Goal: Transaction & Acquisition: Purchase product/service

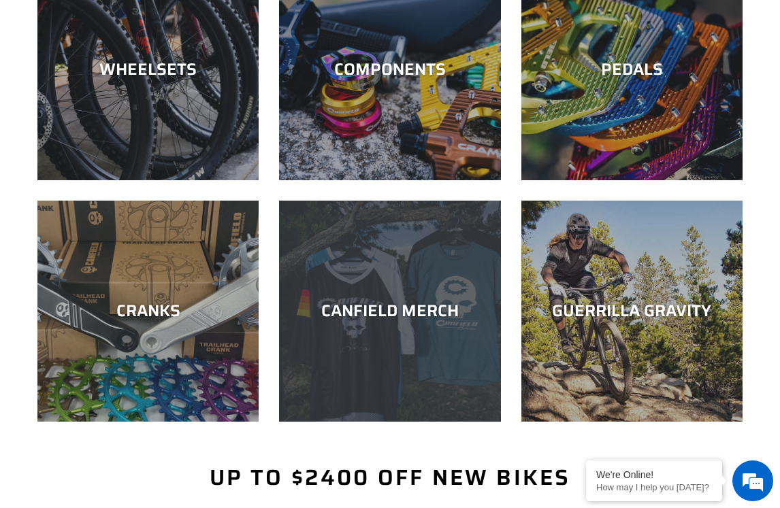
scroll to position [430, 0]
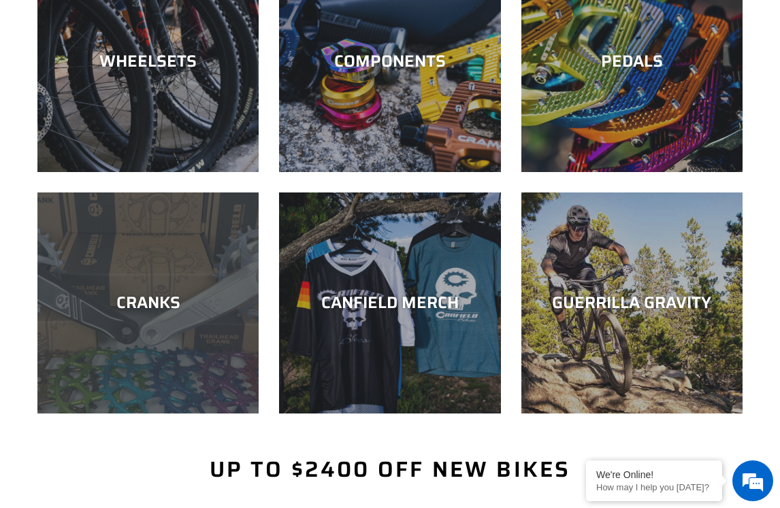
click at [151, 293] on div "CRANKS" at bounding box center [147, 303] width 221 height 20
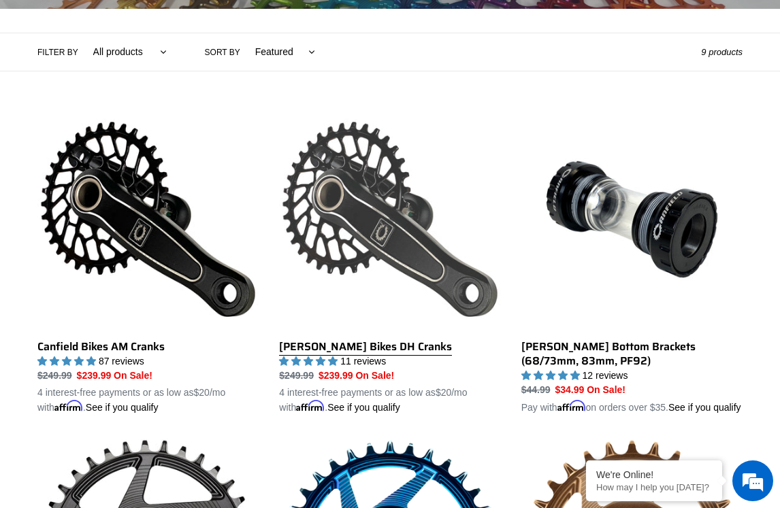
scroll to position [298, 0]
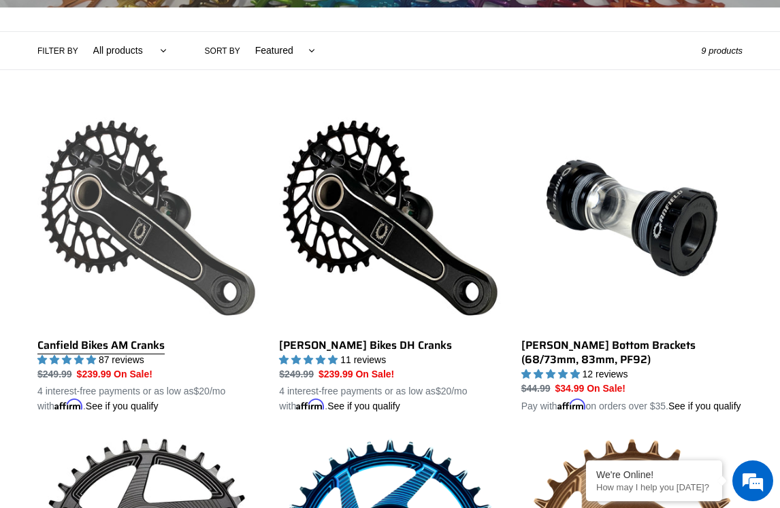
click at [146, 265] on link "Canfield Bikes AM Cranks" at bounding box center [147, 261] width 221 height 306
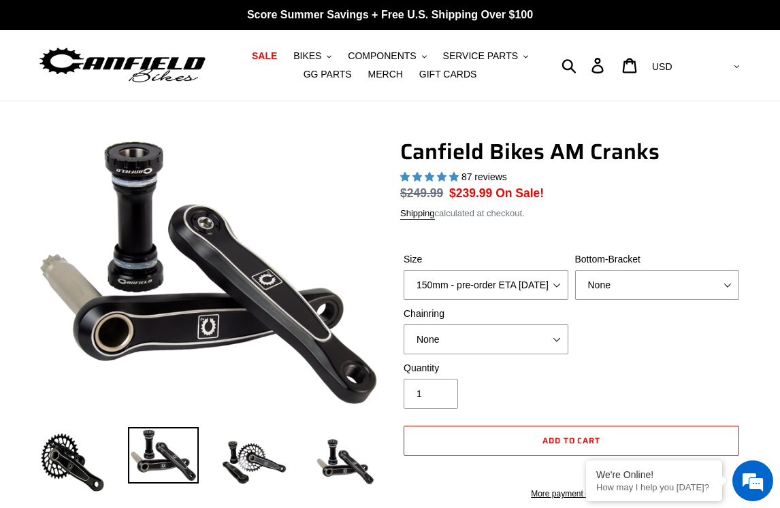
select select "highest-rating"
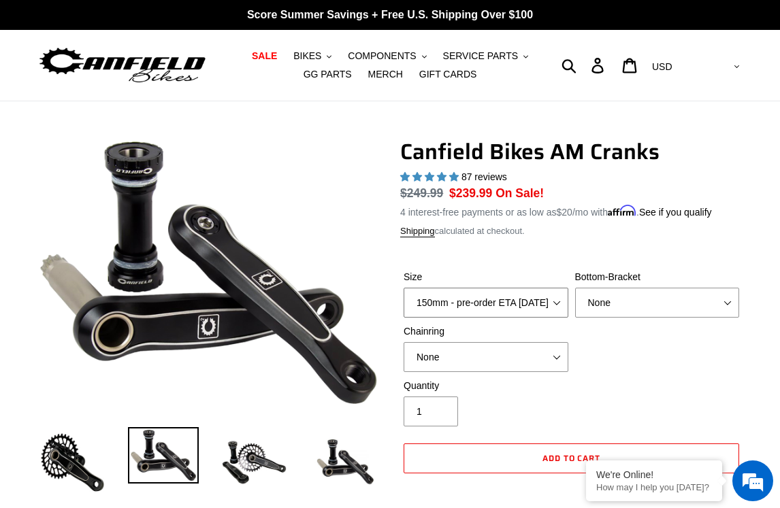
select select "155mm - pre-order ETA 10/15/25"
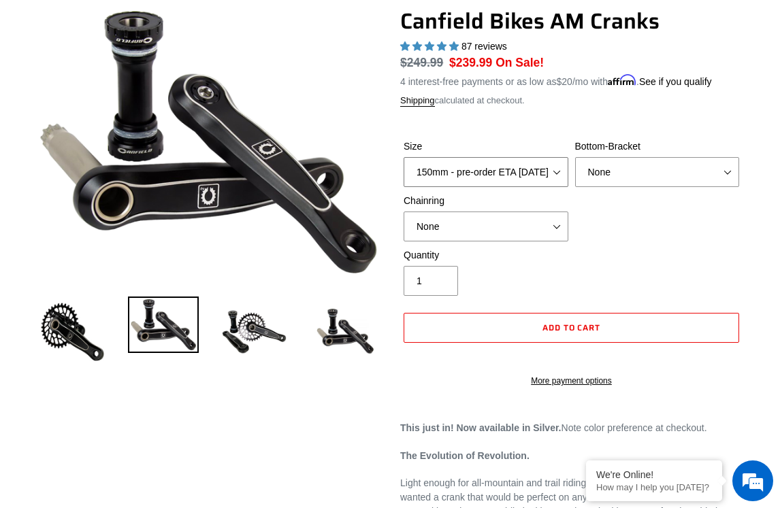
scroll to position [132, 0]
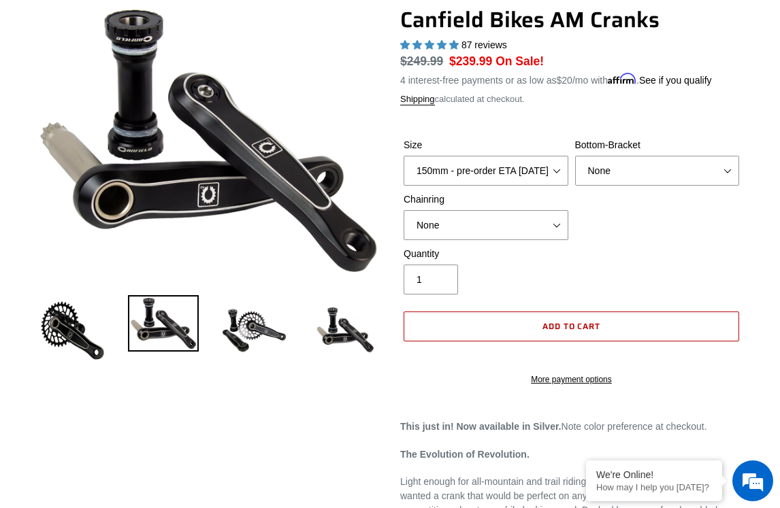
click at [578, 325] on span "Add to cart" at bounding box center [571, 326] width 59 height 13
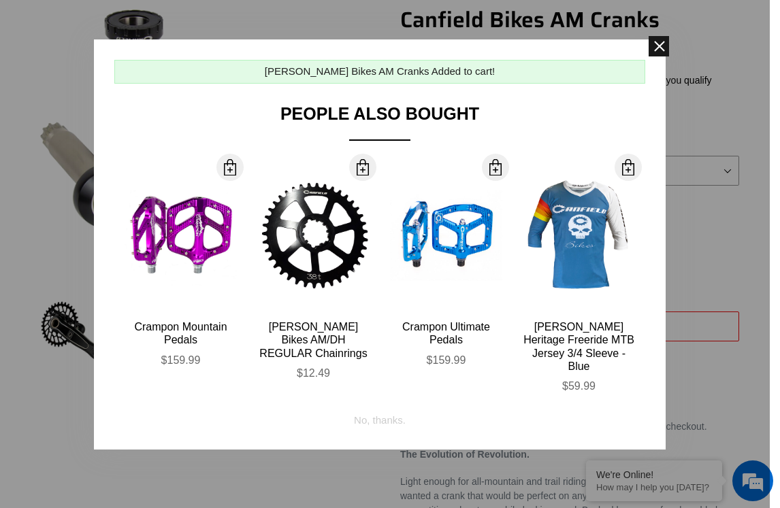
click at [661, 46] on span at bounding box center [659, 46] width 20 height 20
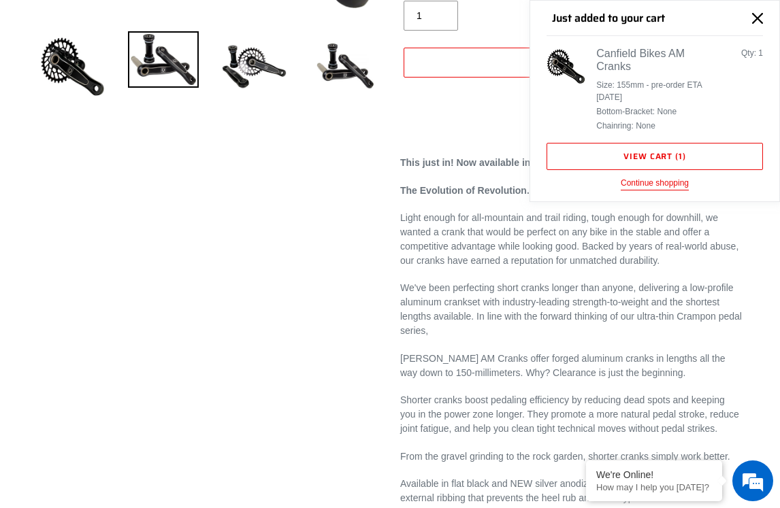
scroll to position [525, 0]
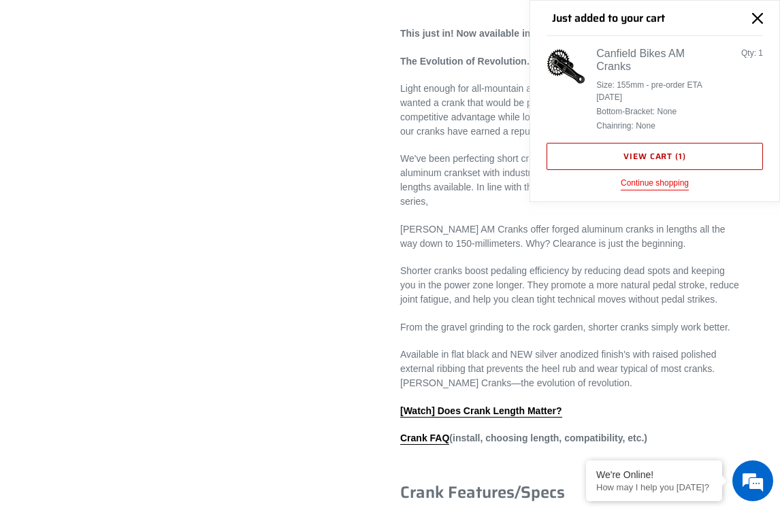
click at [668, 154] on link "View cart ( 1 )" at bounding box center [654, 156] width 216 height 27
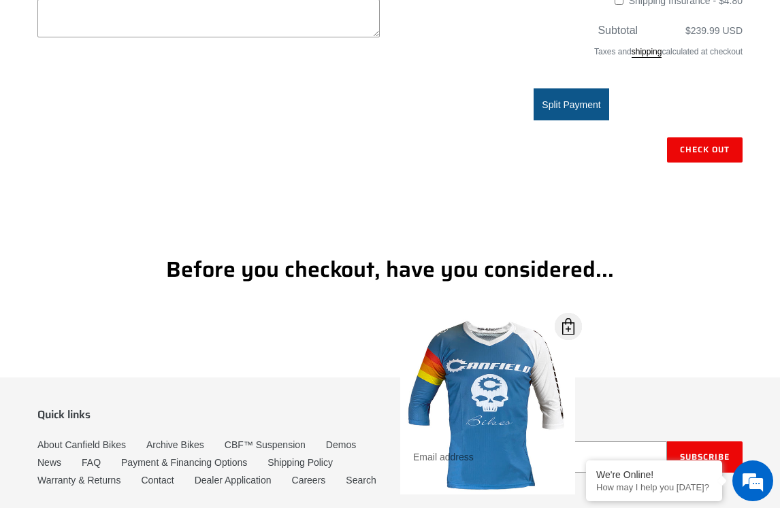
scroll to position [487, 0]
